Goal: Navigation & Orientation: Find specific page/section

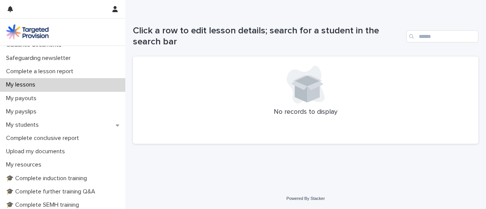
scroll to position [76, 0]
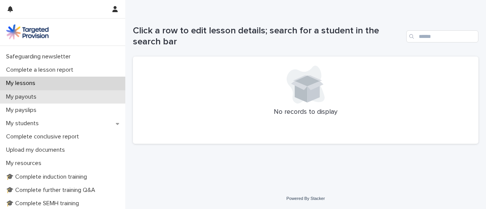
click at [17, 92] on div "My payouts" at bounding box center [62, 96] width 125 height 13
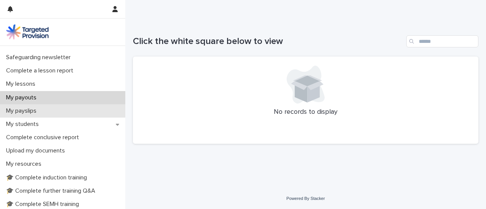
scroll to position [76, 0]
click at [32, 111] on p "My payslips" at bounding box center [23, 110] width 40 height 7
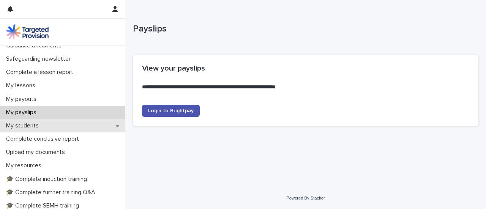
scroll to position [76, 0]
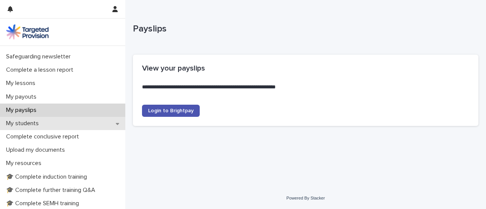
click at [27, 128] on div "My students" at bounding box center [62, 123] width 125 height 13
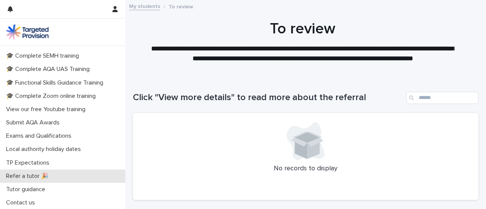
click at [31, 177] on p "Refer a tutor 🎉" at bounding box center [29, 176] width 52 height 7
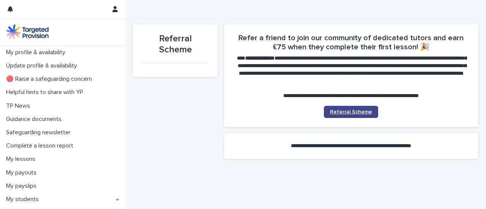
click at [354, 113] on span "Referral Scheme" at bounding box center [351, 111] width 42 height 5
click at [30, 32] on img at bounding box center [27, 31] width 43 height 15
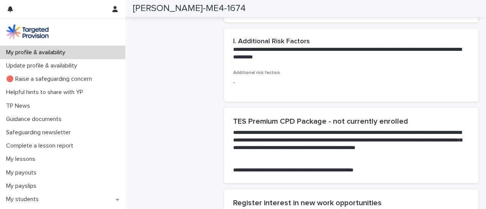
scroll to position [1650, 0]
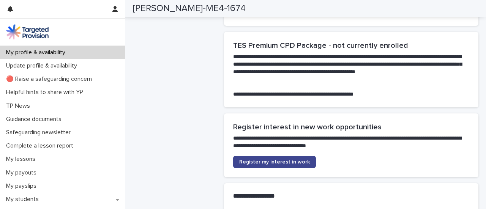
click at [297, 160] on span "Register my interest in work" at bounding box center [274, 162] width 71 height 5
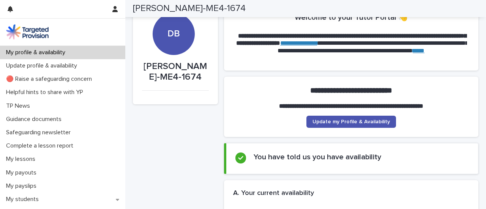
scroll to position [0, 0]
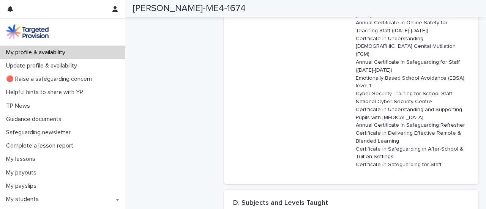
scroll to position [874, 0]
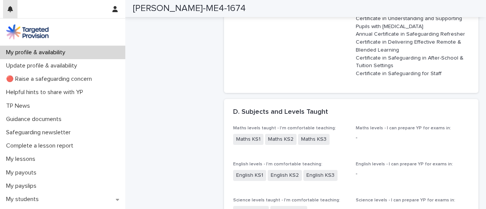
click at [11, 8] on icon "button" at bounding box center [10, 9] width 5 height 6
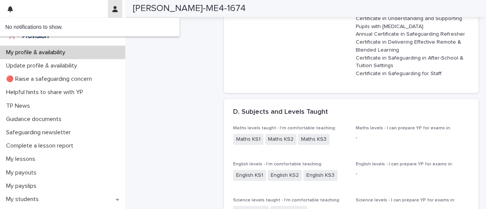
click at [114, 12] on icon "button" at bounding box center [114, 9] width 5 height 6
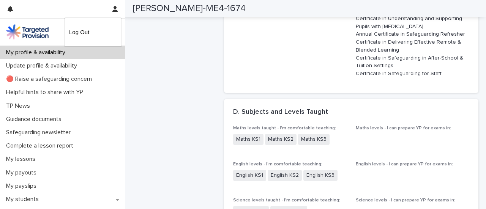
click at [167, 80] on div at bounding box center [243, 104] width 486 height 209
click at [179, 81] on div "DB [PERSON_NAME]-ME4-1674" at bounding box center [175, 204] width 85 height 2107
